Goal: Transaction & Acquisition: Purchase product/service

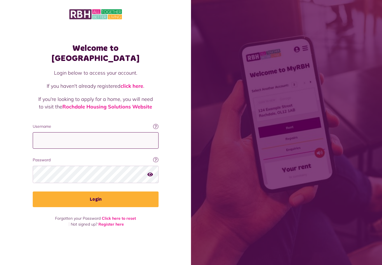
click at [113, 146] on input "Username" at bounding box center [96, 140] width 126 height 17
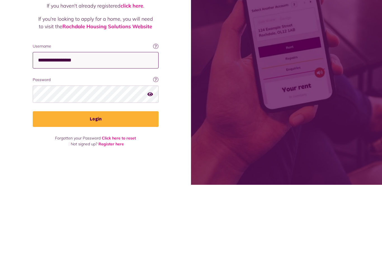
type input "**********"
click at [133, 124] on fieldset "**********" at bounding box center [96, 166] width 126 height 84
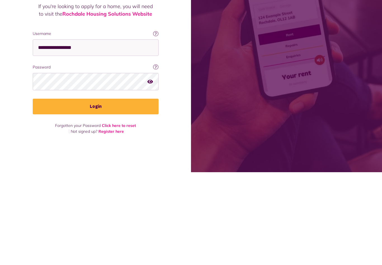
click at [133, 192] on button "Login" at bounding box center [96, 200] width 126 height 16
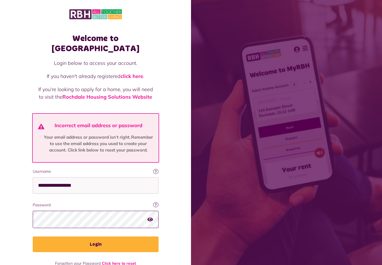
scroll to position [7, 0]
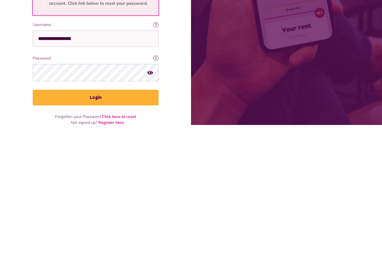
click at [135, 230] on button "Login" at bounding box center [96, 238] width 126 height 16
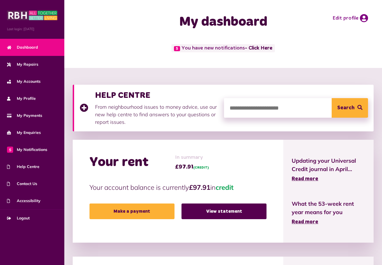
click at [133, 213] on link "Make a payment" at bounding box center [131, 212] width 85 height 16
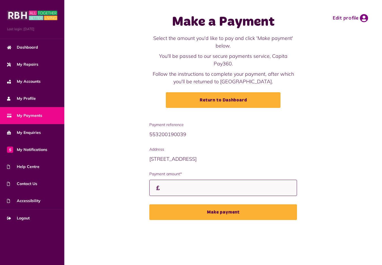
click at [175, 182] on input "Payment amount*" at bounding box center [223, 188] width 148 height 17
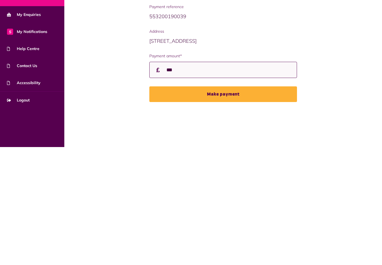
type input "***"
click at [198, 204] on button "Make payment" at bounding box center [223, 212] width 148 height 16
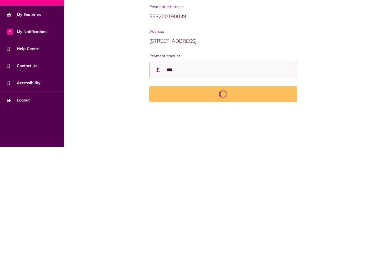
scroll to position [15, 0]
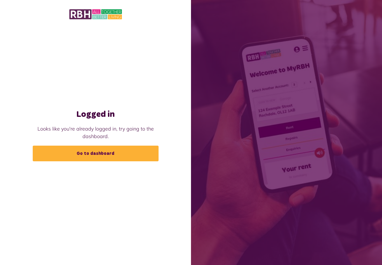
click at [123, 160] on link "Go to dashboard" at bounding box center [96, 154] width 126 height 16
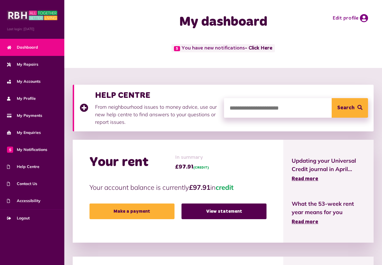
click at [139, 209] on link "Make a payment" at bounding box center [131, 212] width 85 height 16
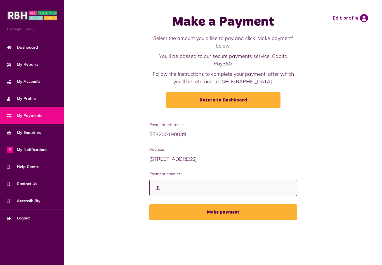
click at [188, 180] on input "Payment amount*" at bounding box center [223, 188] width 148 height 17
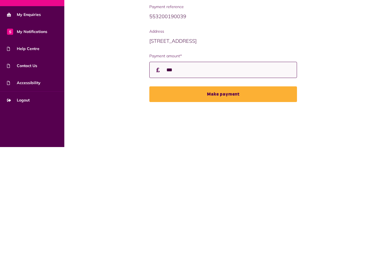
type input "***"
click at [210, 204] on button "Make payment" at bounding box center [223, 212] width 148 height 16
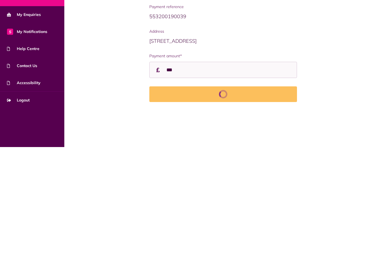
scroll to position [15, 0]
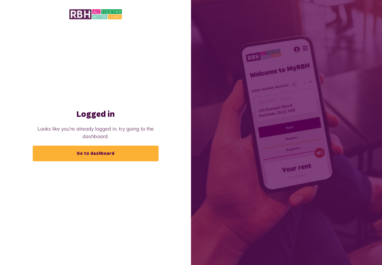
click at [107, 161] on link "Go to dashboard" at bounding box center [96, 154] width 126 height 16
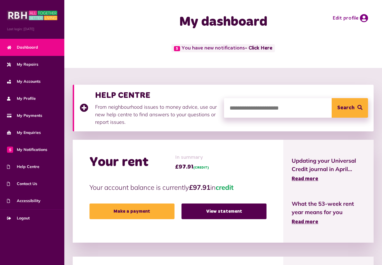
click at [42, 148] on span "5 My Notifications" at bounding box center [27, 150] width 40 height 6
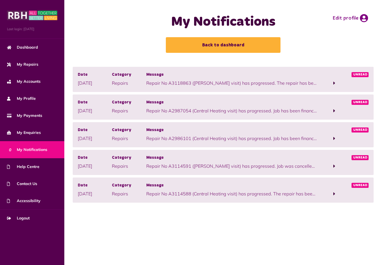
click at [38, 114] on span "My Payments" at bounding box center [24, 116] width 35 height 6
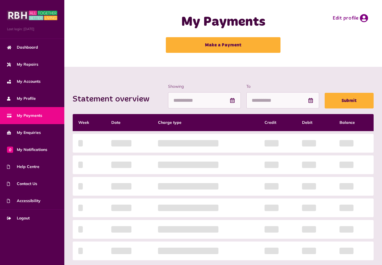
click at [236, 42] on link "Make a Payment" at bounding box center [223, 45] width 115 height 16
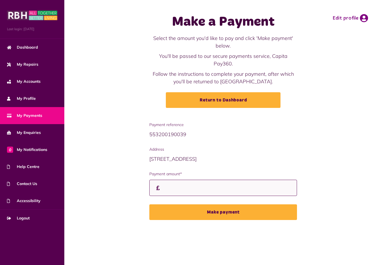
click at [181, 182] on input "Payment amount*" at bounding box center [223, 188] width 148 height 17
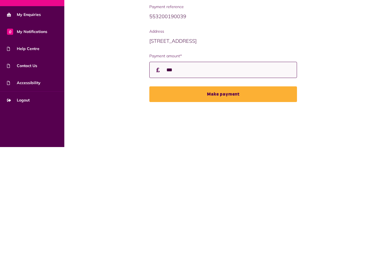
type input "***"
click at [249, 204] on button "Make payment" at bounding box center [223, 212] width 148 height 16
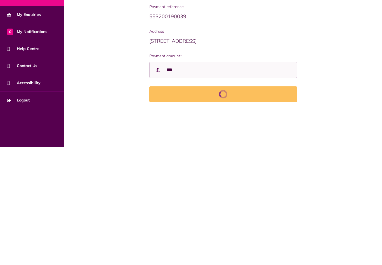
scroll to position [15, 0]
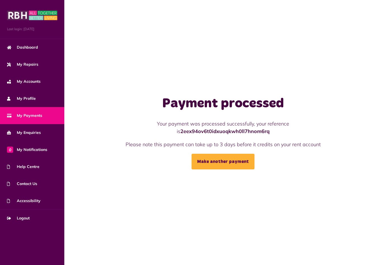
click at [237, 169] on link "Make another payment" at bounding box center [223, 162] width 63 height 16
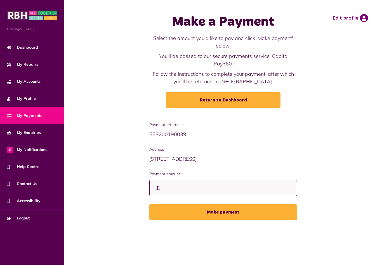
click at [174, 182] on input "Payment amount*" at bounding box center [223, 188] width 148 height 17
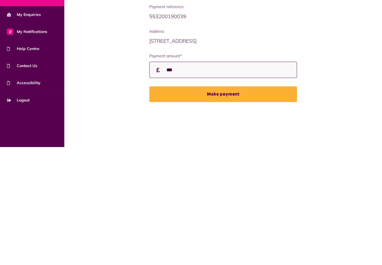
type input "***"
click at [196, 204] on button "Make payment" at bounding box center [223, 212] width 148 height 16
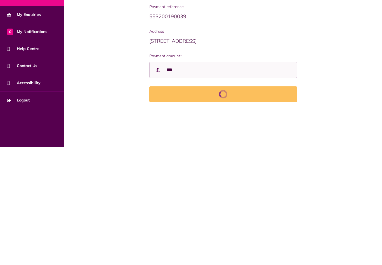
scroll to position [15, 0]
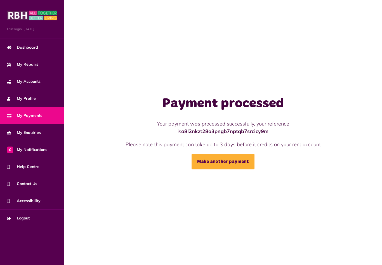
click at [26, 217] on span "Logout" at bounding box center [18, 218] width 23 height 6
